Goal: Information Seeking & Learning: Understand process/instructions

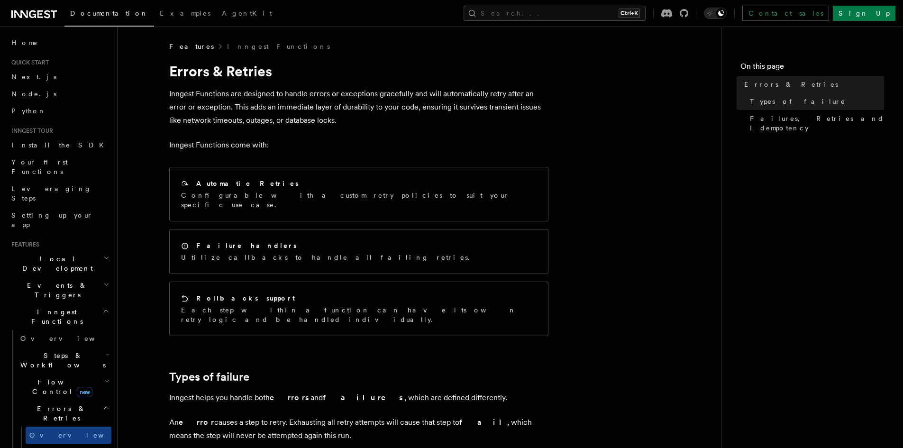
click at [644, 191] on article "Features Inngest Functions Errors & Retries Inngest Functions are designed to h…" at bounding box center [419, 438] width 573 height 792
click at [628, 94] on article "Features Inngest Functions Errors & Retries Inngest Functions are designed to h…" at bounding box center [419, 438] width 573 height 792
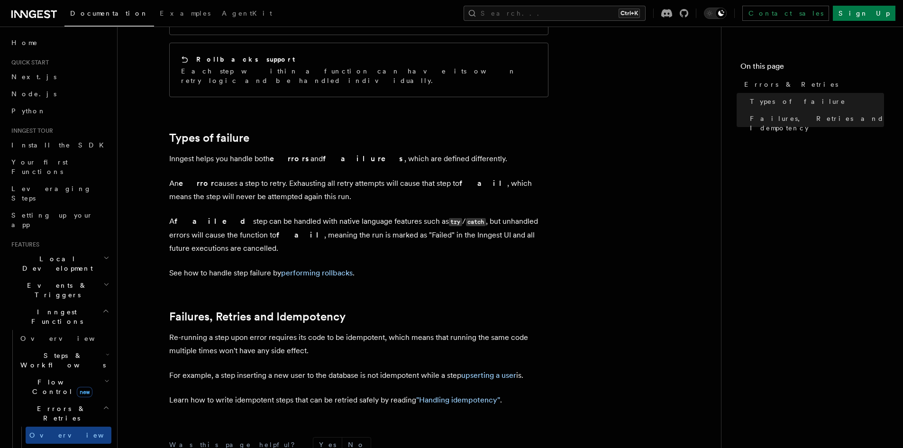
scroll to position [35, 0]
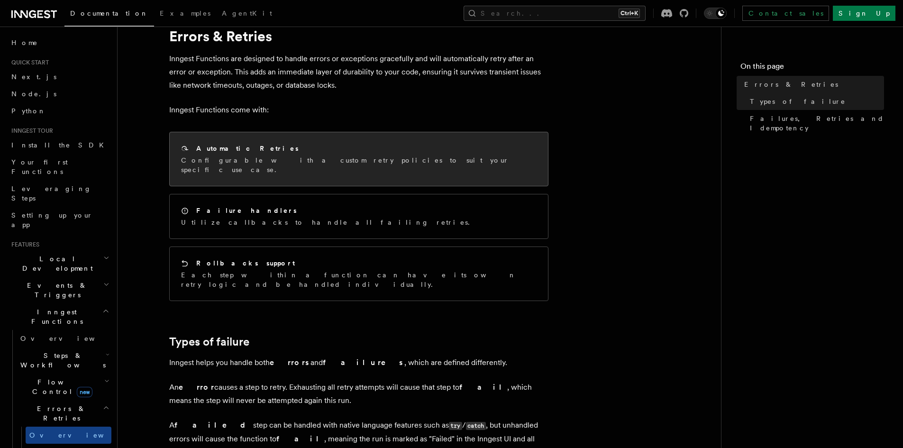
click at [261, 151] on div "Automatic Retries" at bounding box center [358, 149] width 355 height 10
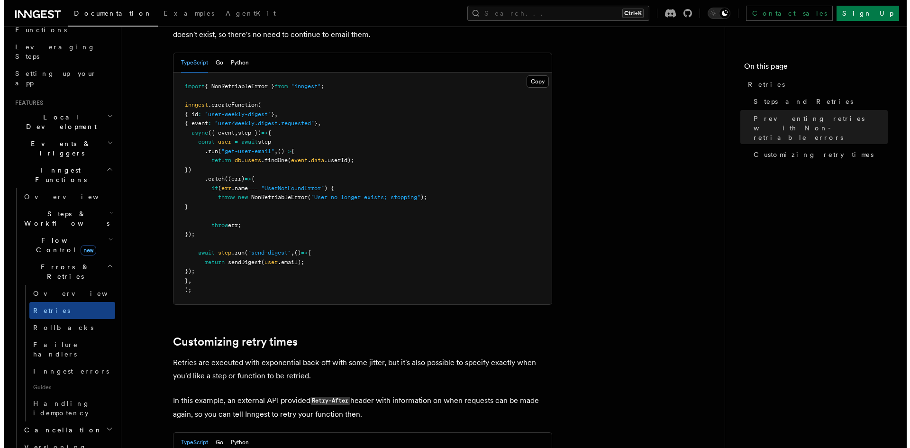
scroll to position [142, 0]
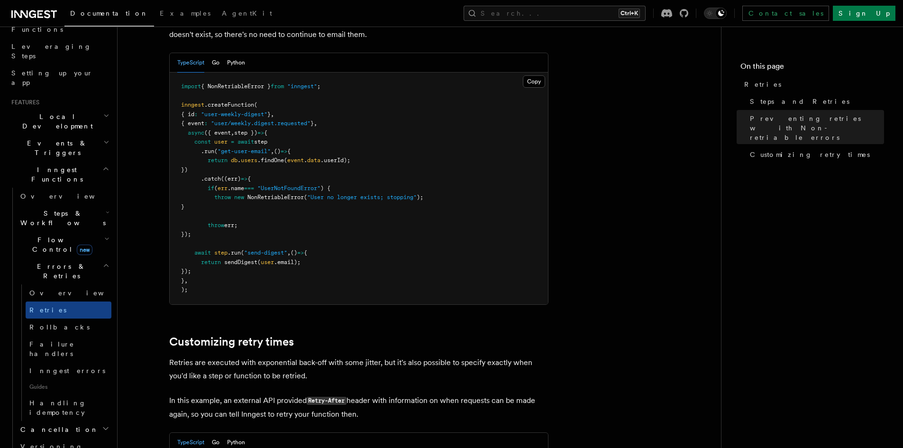
click at [588, 6] on button "Search... Ctrl+K" at bounding box center [555, 13] width 182 height 15
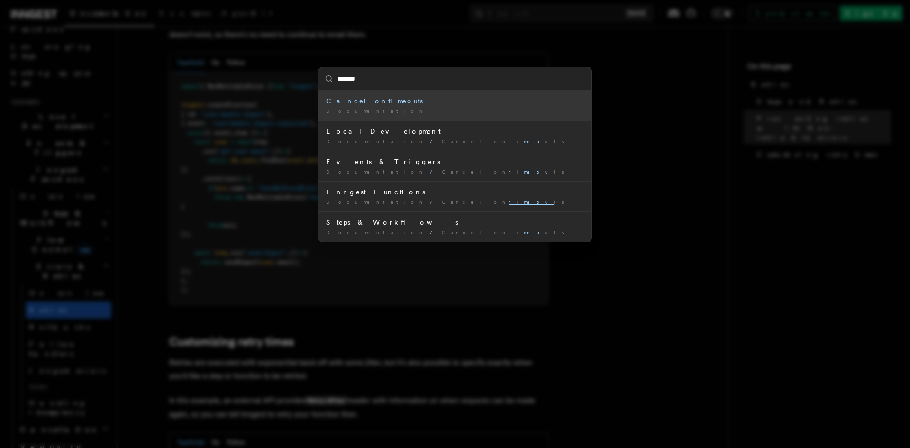
type input "********"
click at [366, 109] on div "Documentation /" at bounding box center [455, 111] width 258 height 7
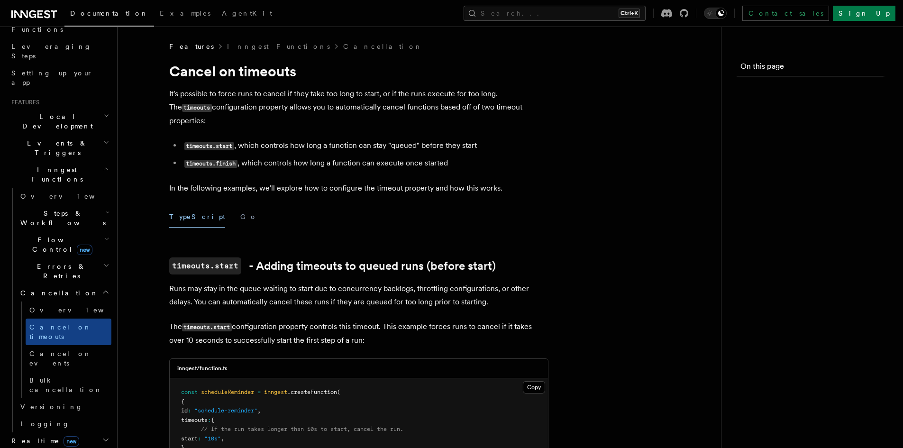
click at [365, 102] on p "It's possible to force runs to cancel if they take too long to start, or if the…" at bounding box center [358, 107] width 379 height 40
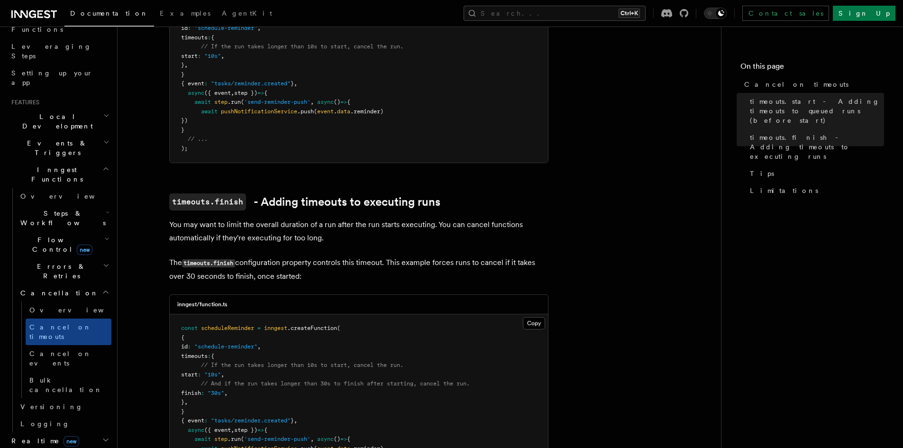
scroll to position [379, 0]
